Goal: Information Seeking & Learning: Compare options

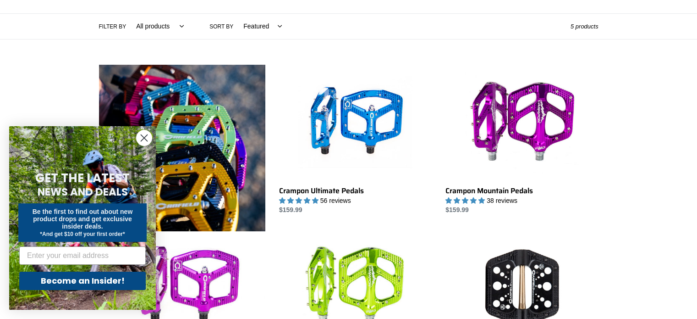
scroll to position [204, 0]
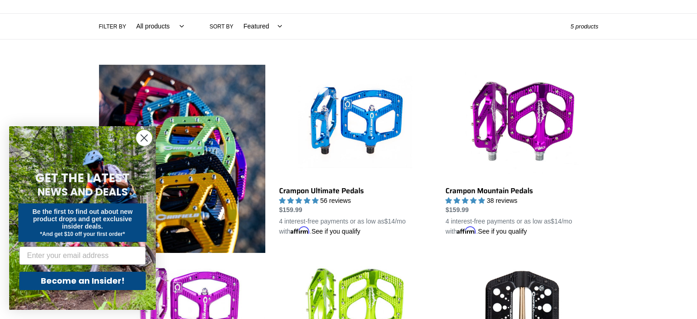
click at [144, 139] on circle "Close dialog" at bounding box center [144, 137] width 15 height 15
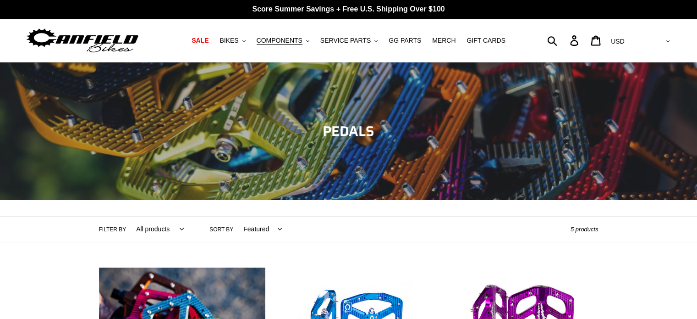
scroll to position [0, 0]
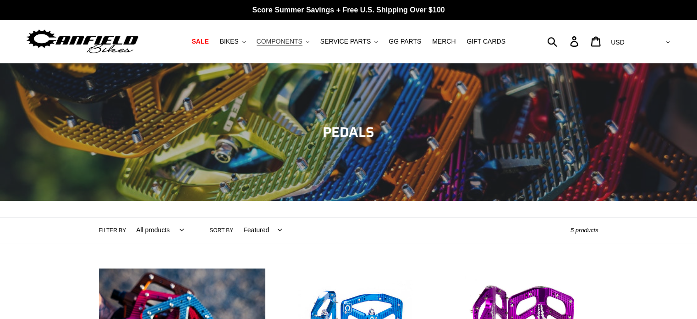
click at [310, 42] on button "COMPONENTS .cls-1{fill:#231f20}" at bounding box center [283, 41] width 62 height 12
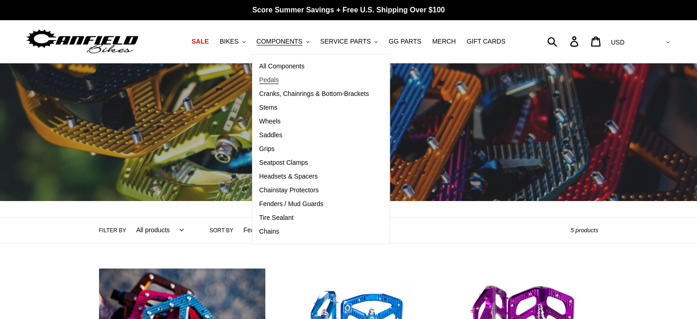
click at [277, 77] on span "Pedals" at bounding box center [270, 80] width 20 height 8
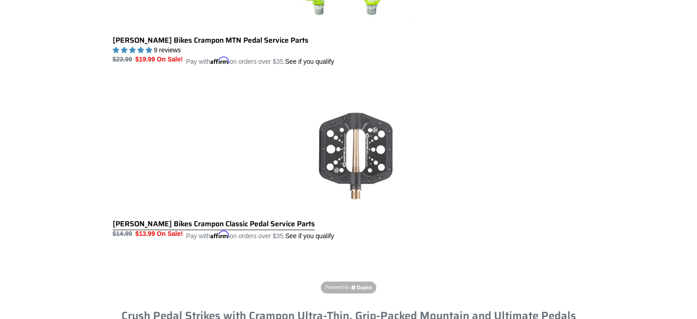
scroll to position [1086, 0]
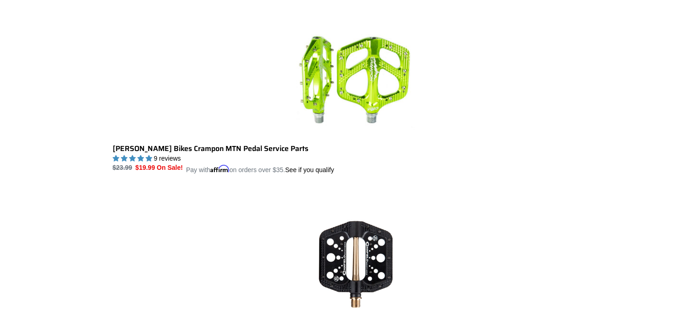
scroll to position [979, 0]
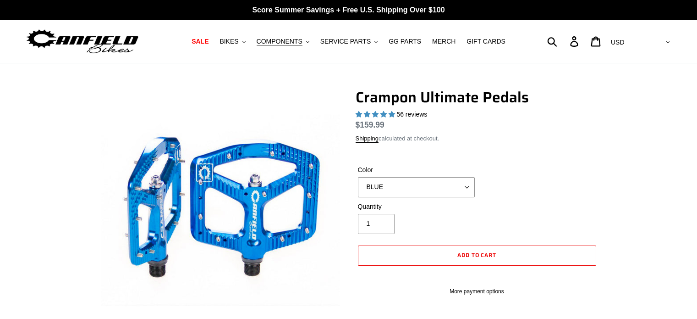
select select "highest-rating"
click at [464, 192] on select "BLUE RED PURPLE STEALTH BRONZE GREY TURQUOISE BLACK POLISHED BAJA GOLD PNW GREE…" at bounding box center [416, 187] width 117 height 20
select select "PINK"
click at [358, 188] on select "BLUE RED PURPLE STEALTH BRONZE GREY TURQUOISE BLACK POLISHED BAJA GOLD PNW GREE…" at bounding box center [416, 187] width 117 height 20
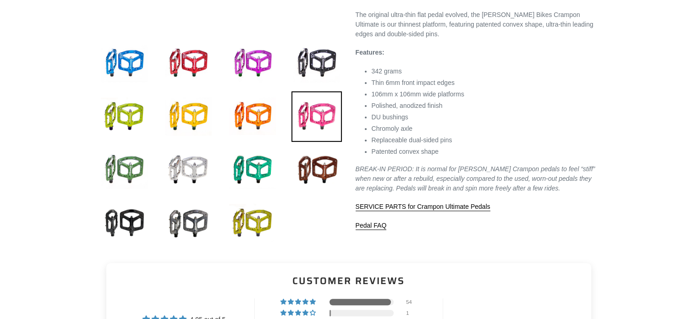
scroll to position [308, 0]
click at [244, 222] on img at bounding box center [252, 223] width 50 height 50
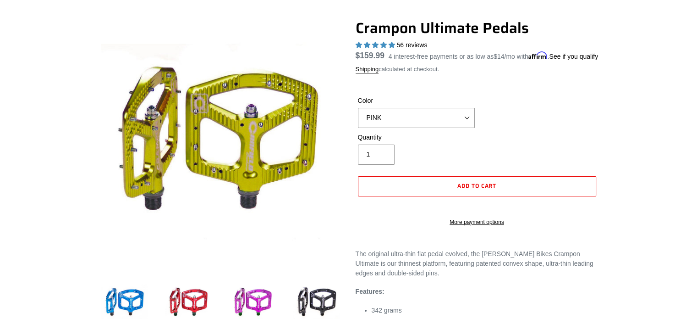
scroll to position [68, 0]
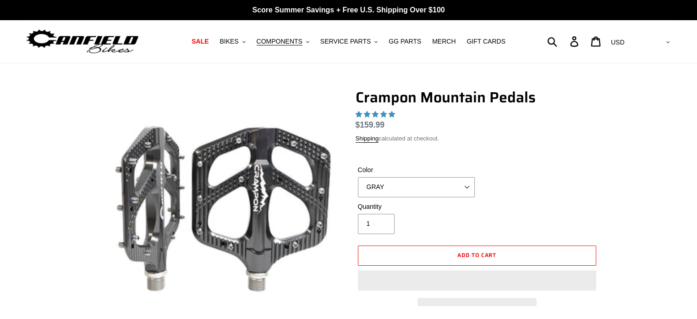
select select "highest-rating"
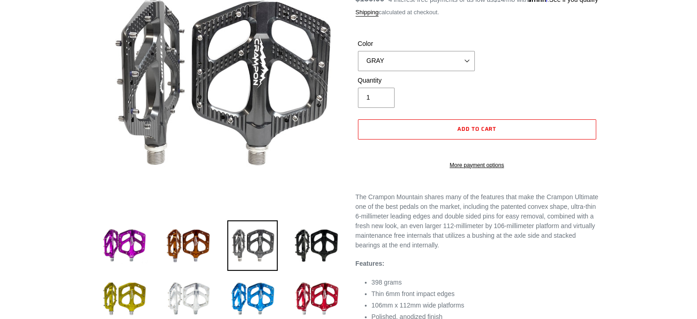
scroll to position [126, 0]
click at [315, 298] on img at bounding box center [317, 299] width 50 height 50
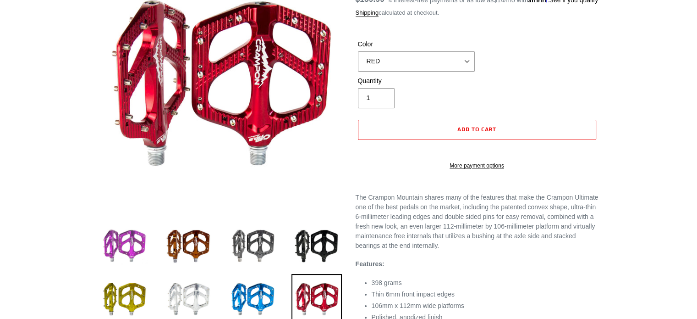
click at [133, 238] on img at bounding box center [124, 246] width 50 height 50
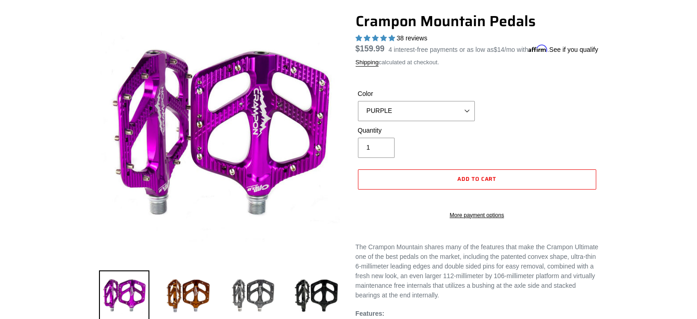
scroll to position [138, 0]
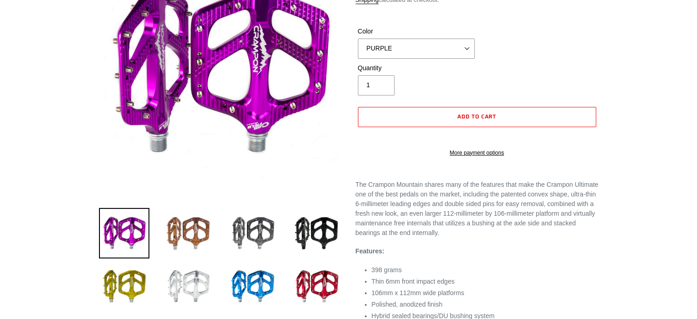
click at [191, 234] on img at bounding box center [188, 233] width 50 height 50
select select "BRONZE"
